Goal: Transaction & Acquisition: Obtain resource

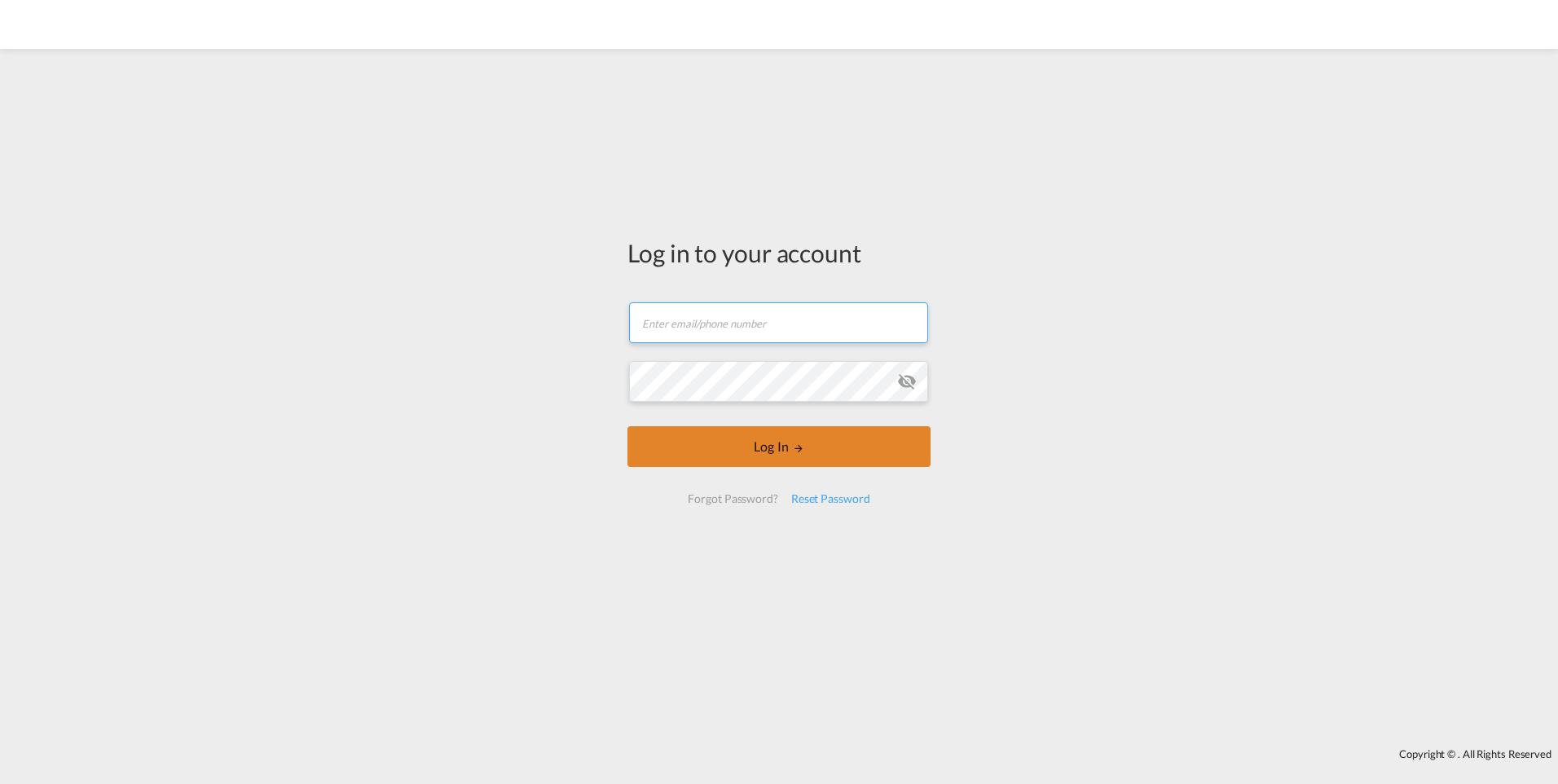
type input "[PERSON_NAME][EMAIL_ADDRESS][PERSON_NAME][DOMAIN_NAME]"
click at [751, 440] on button "Log In" at bounding box center [779, 447] width 303 height 41
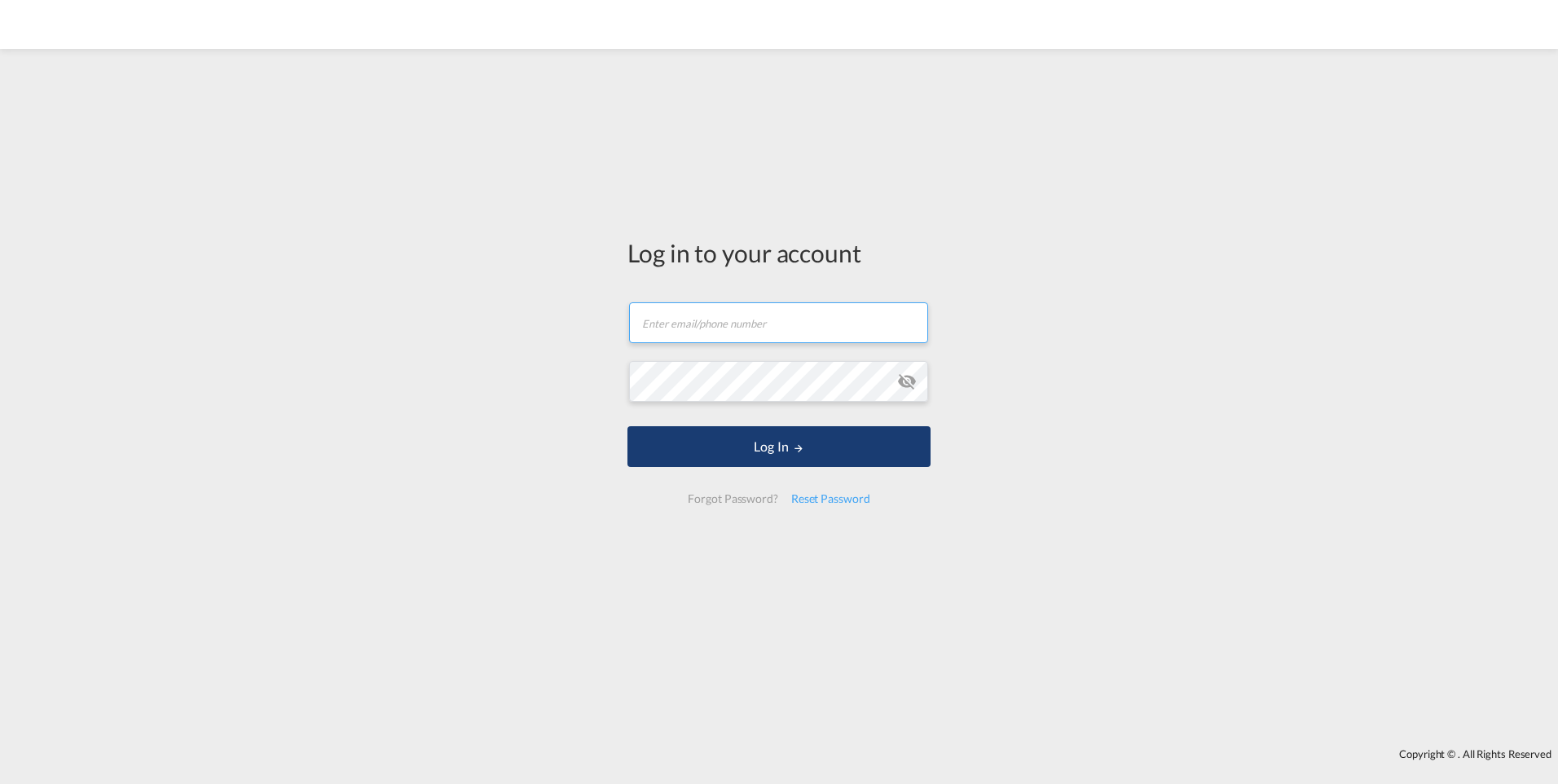
type input "[PERSON_NAME][EMAIL_ADDRESS][PERSON_NAME][DOMAIN_NAME]"
click at [835, 451] on button "Log In" at bounding box center [779, 447] width 303 height 41
